Goal: Find specific page/section

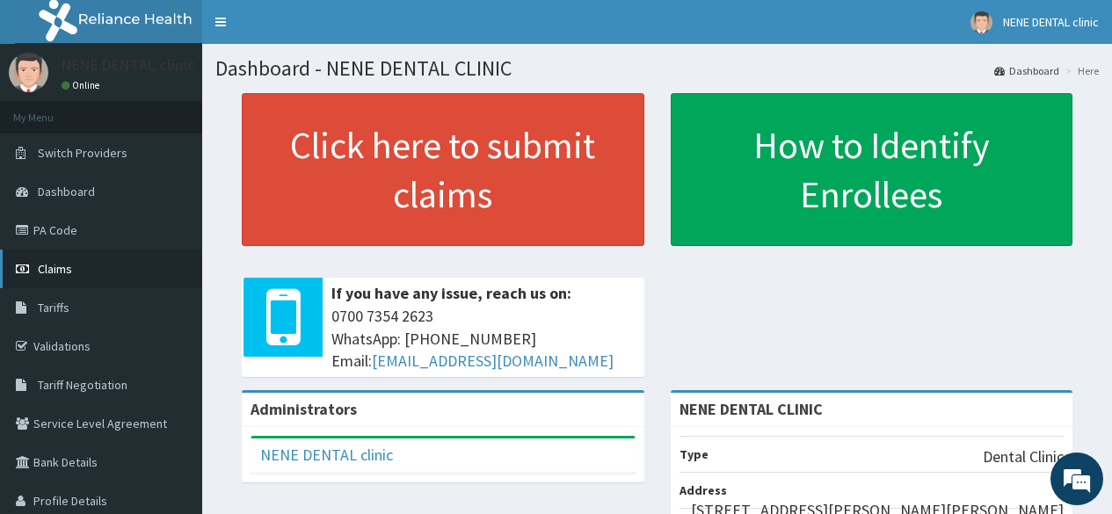
click at [62, 276] on span "Claims" at bounding box center [55, 269] width 34 height 16
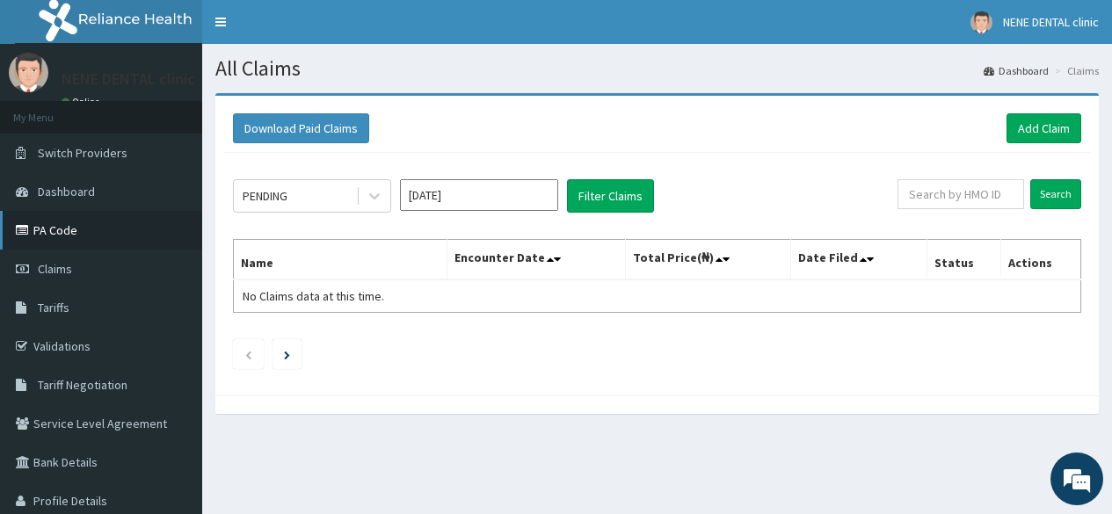
click at [40, 222] on link "PA Code" at bounding box center [101, 230] width 202 height 39
